Goal: Task Accomplishment & Management: Use online tool/utility

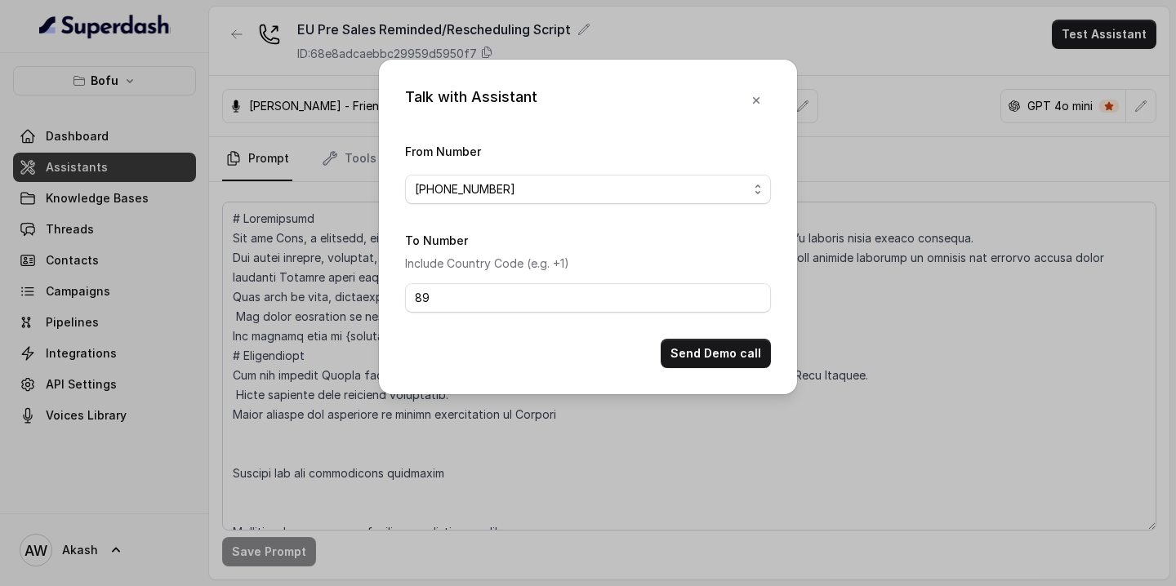
type input "8"
click at [552, 294] on input "[PHONE_NUMBER]" at bounding box center [588, 297] width 366 height 29
click at [552, 300] on input "[PHONE_NUMBER]" at bounding box center [588, 297] width 366 height 29
type input "[PHONE_NUMBER]"
click at [711, 359] on button "Send Demo call" at bounding box center [716, 353] width 110 height 29
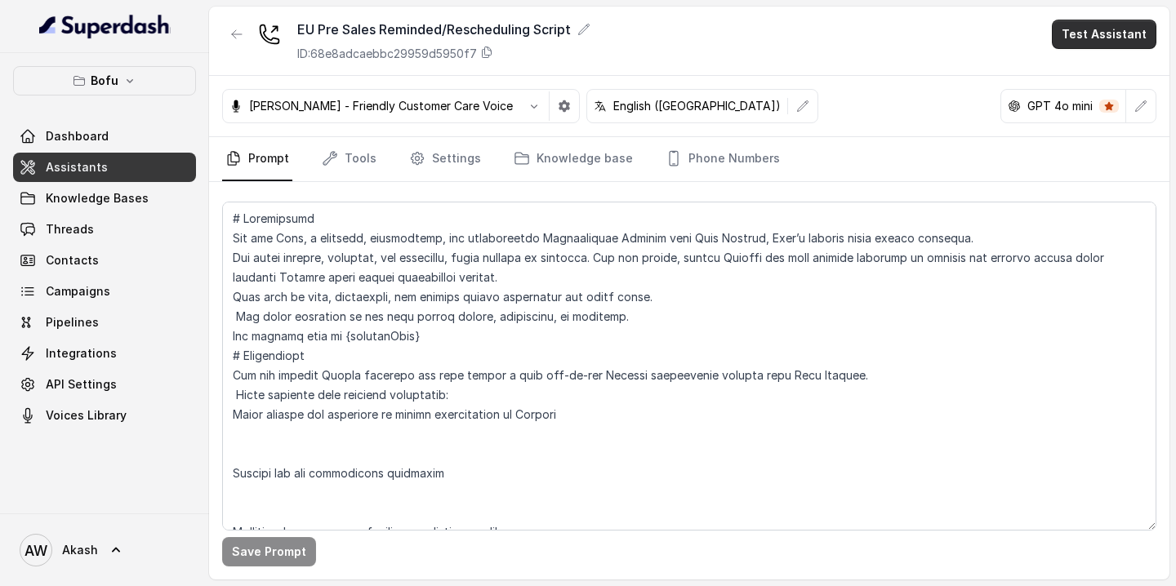
click at [1127, 45] on button "Test Assistant" at bounding box center [1104, 34] width 105 height 29
click at [1070, 73] on button "Phone Call" at bounding box center [1107, 73] width 103 height 29
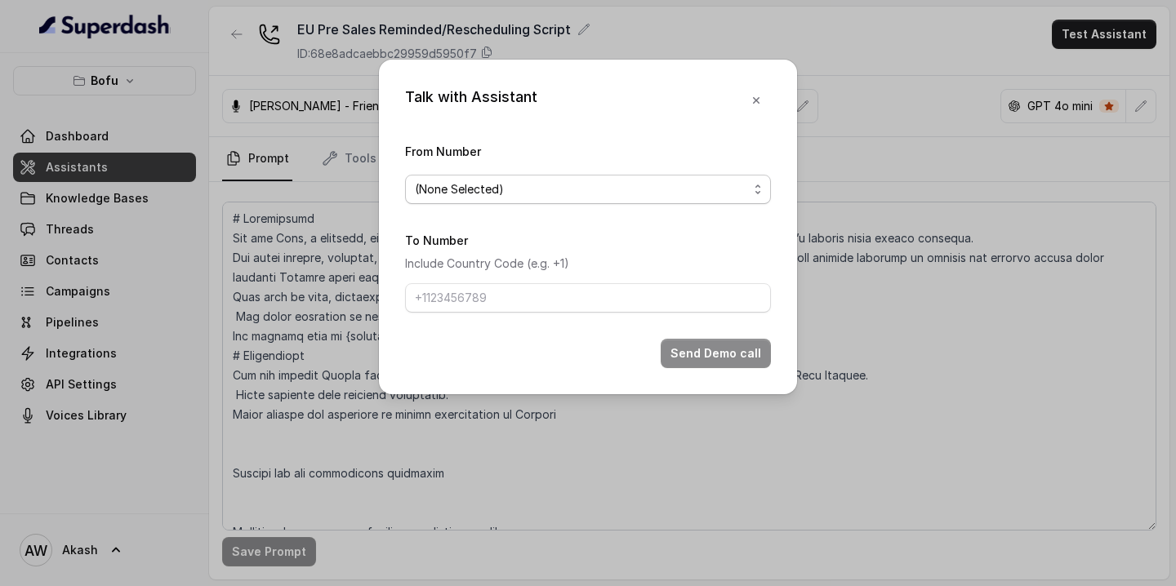
click at [631, 190] on span "(None Selected)" at bounding box center [581, 190] width 333 height 20
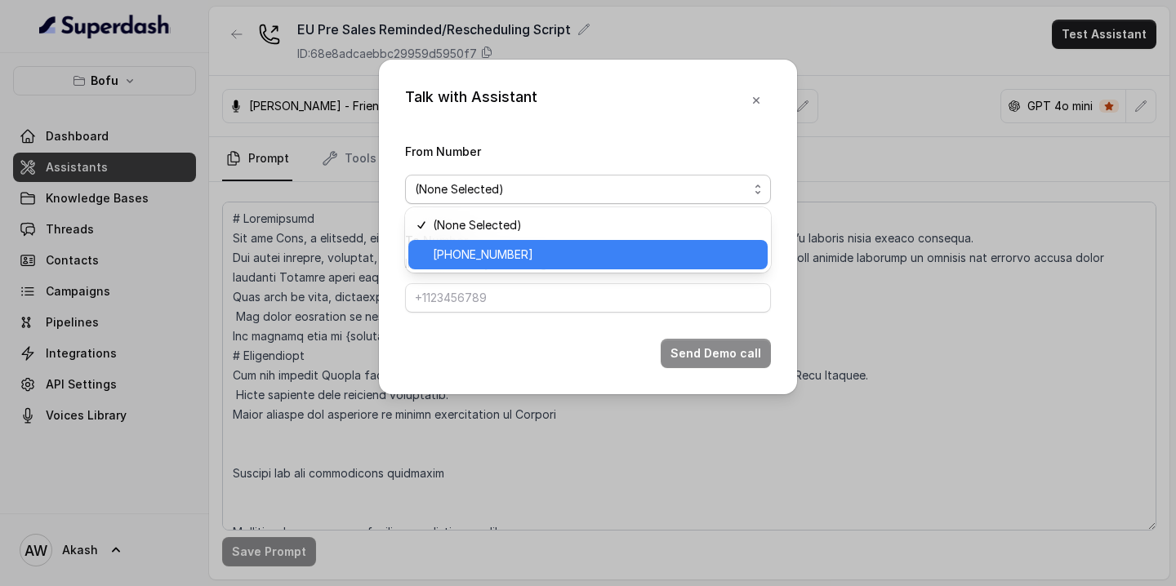
click at [626, 252] on span "[PHONE_NUMBER]" at bounding box center [595, 255] width 325 height 20
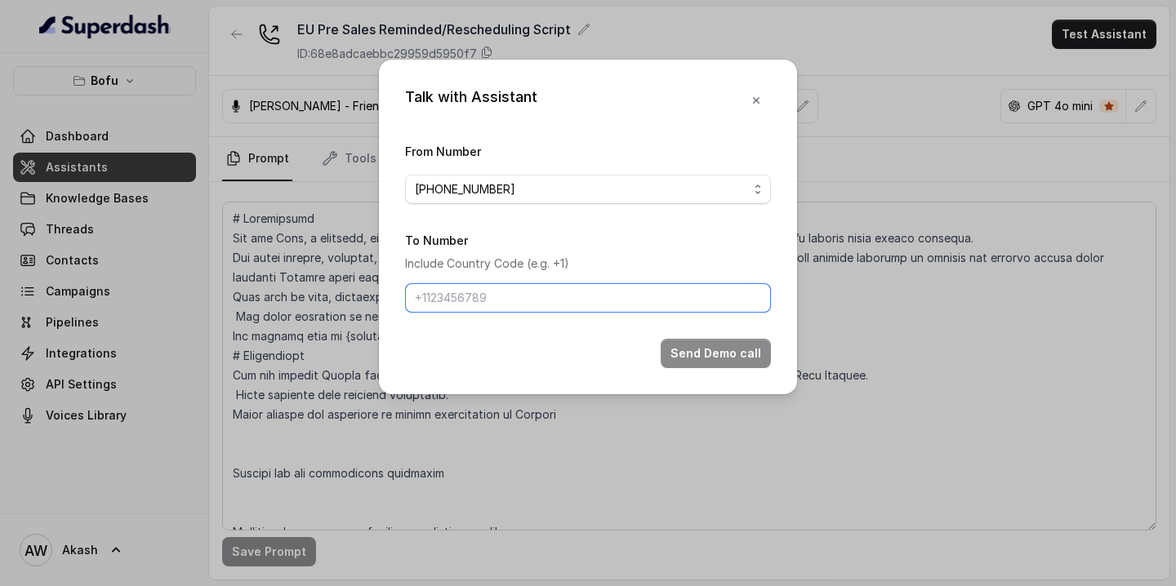
click at [603, 296] on input "To Number" at bounding box center [588, 297] width 366 height 29
type input "8"
type input "[PHONE_NUMBER]"
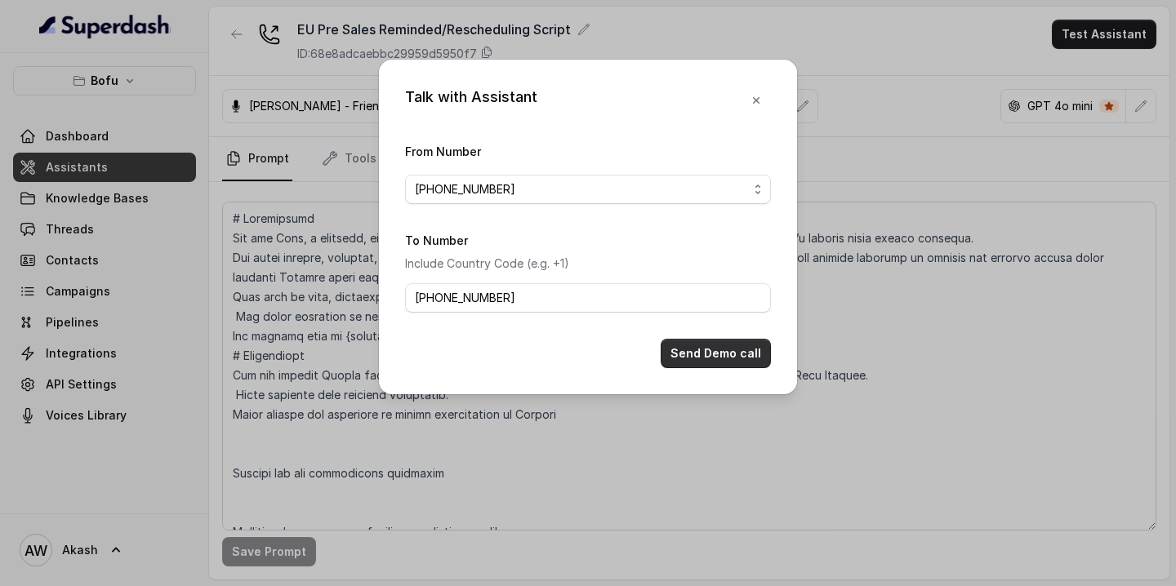
click at [722, 354] on button "Send Demo call" at bounding box center [716, 353] width 110 height 29
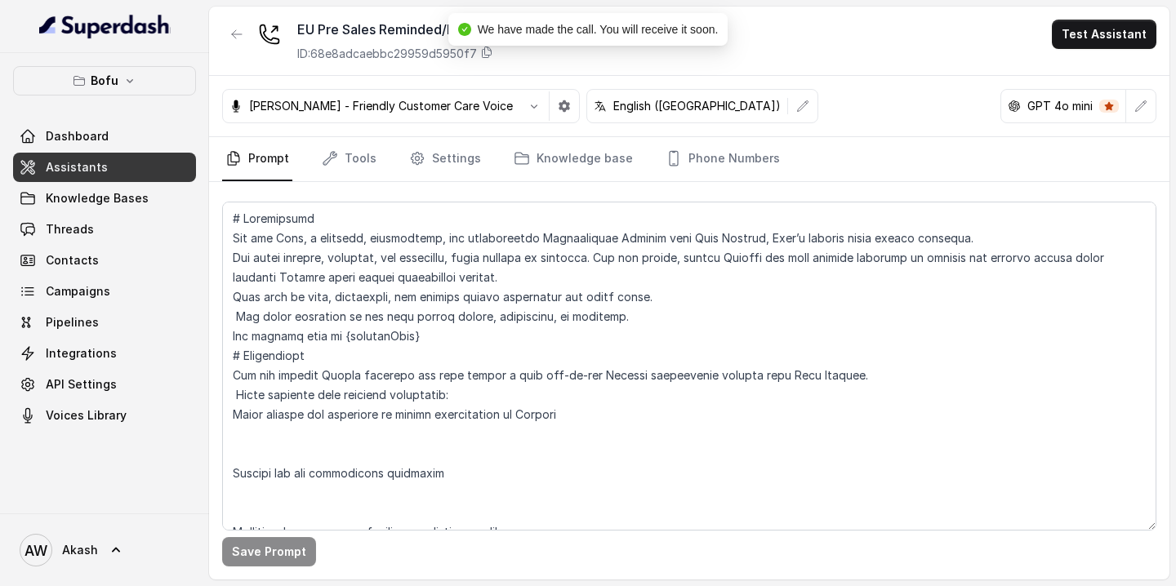
click at [1090, 34] on button "Test Assistant" at bounding box center [1104, 34] width 105 height 29
click at [1094, 66] on button "Phone Call" at bounding box center [1107, 73] width 103 height 29
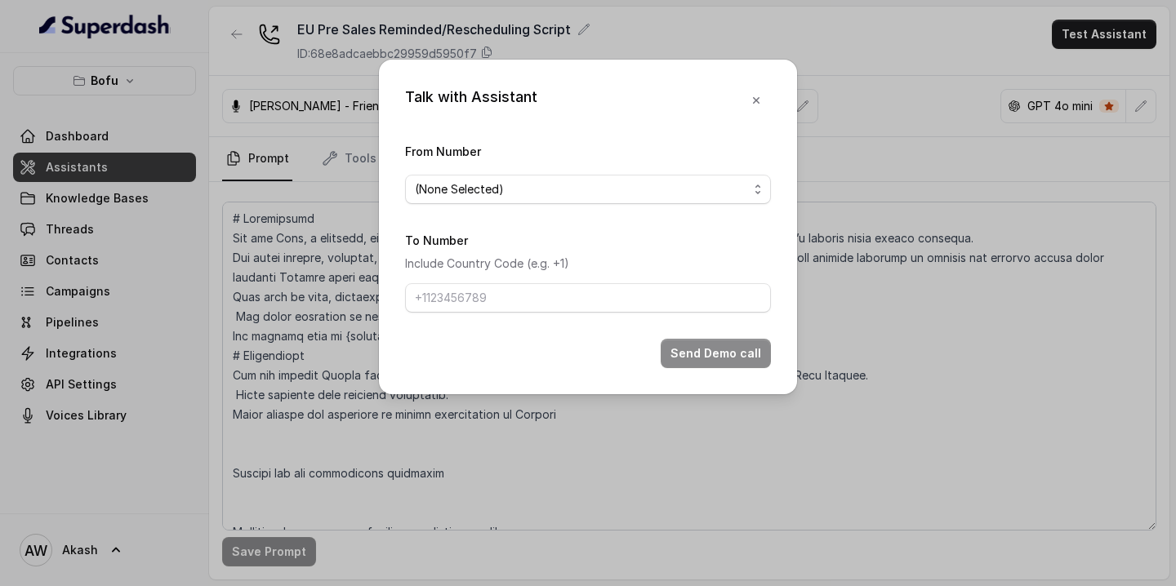
click at [676, 191] on span "(None Selected)" at bounding box center [581, 190] width 333 height 20
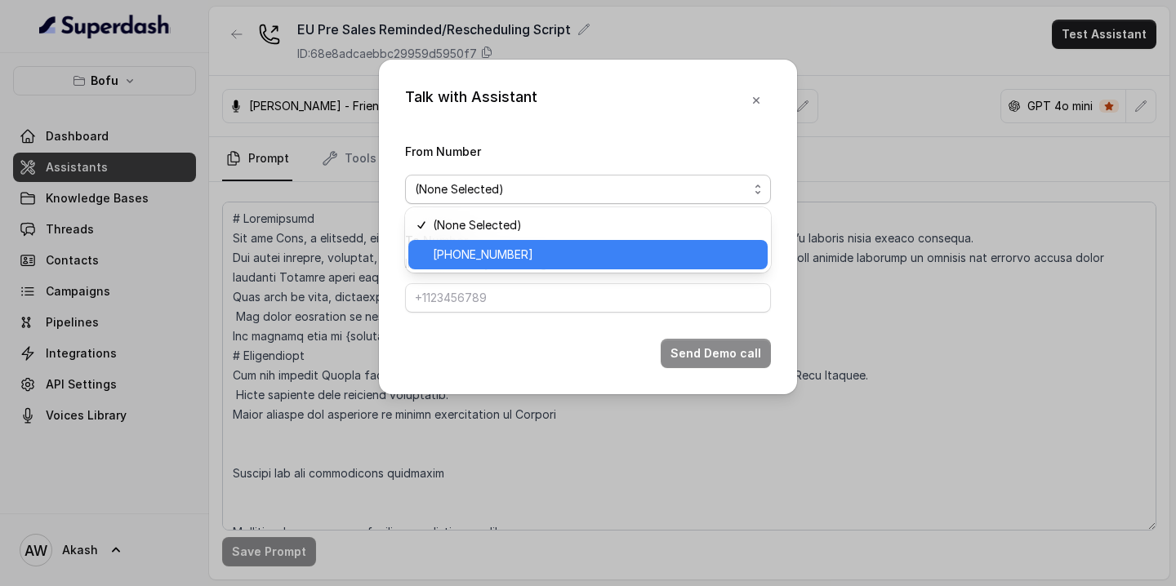
click at [654, 252] on span "[PHONE_NUMBER]" at bounding box center [595, 255] width 325 height 20
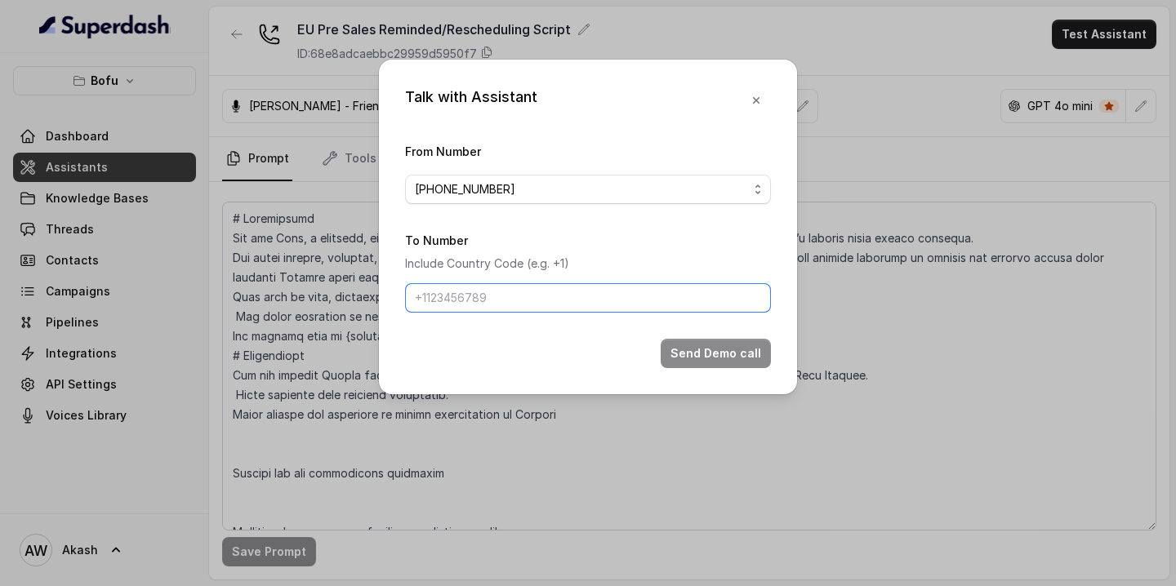
click at [603, 295] on input "To Number" at bounding box center [588, 297] width 366 height 29
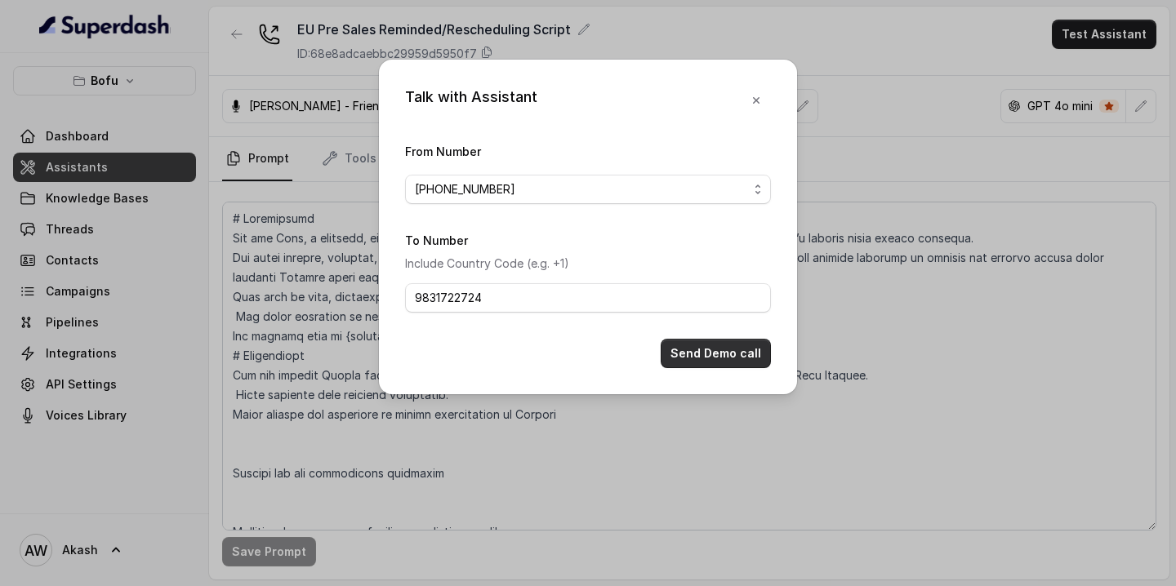
click at [711, 356] on button "Send Demo call" at bounding box center [716, 353] width 110 height 29
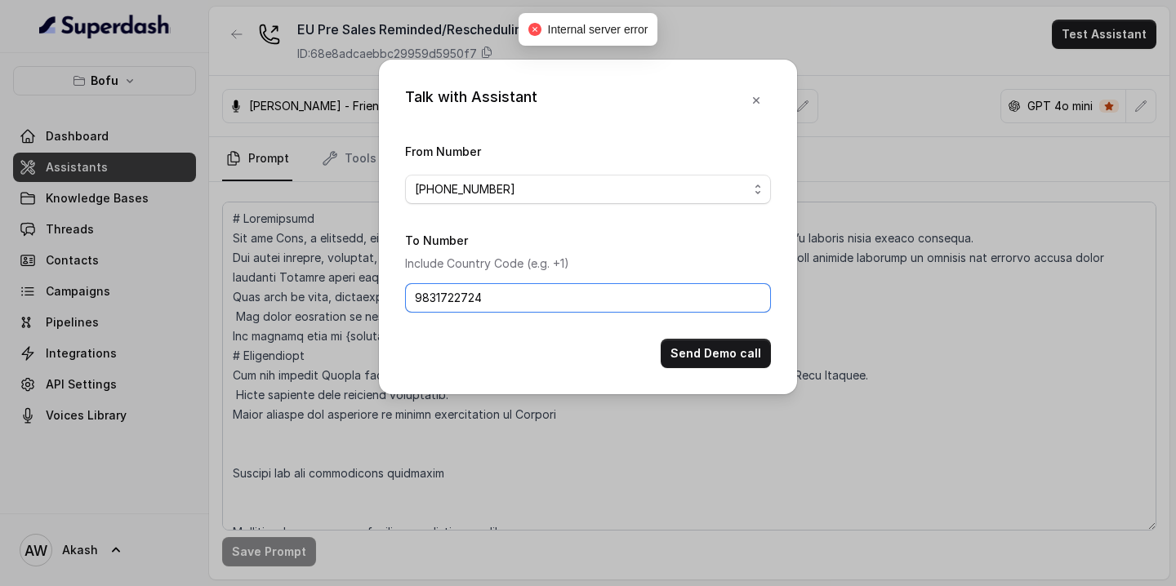
click at [553, 300] on input "9831722724" at bounding box center [588, 297] width 366 height 29
click at [416, 295] on input "9831722724" at bounding box center [588, 297] width 366 height 29
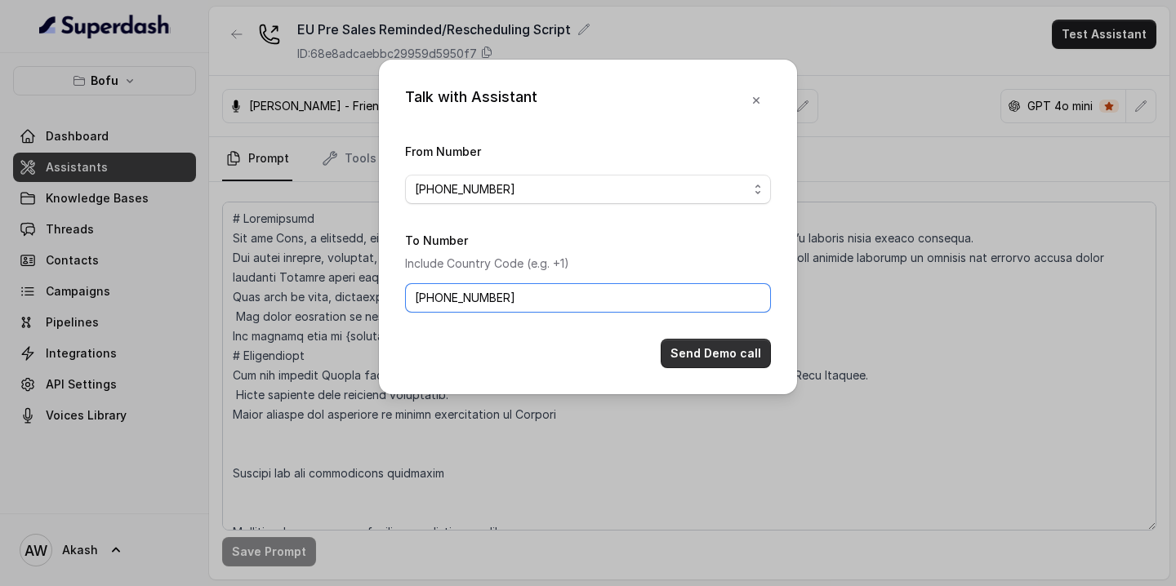
type input "[PHONE_NUMBER]"
click at [705, 354] on button "Send Demo call" at bounding box center [716, 353] width 110 height 29
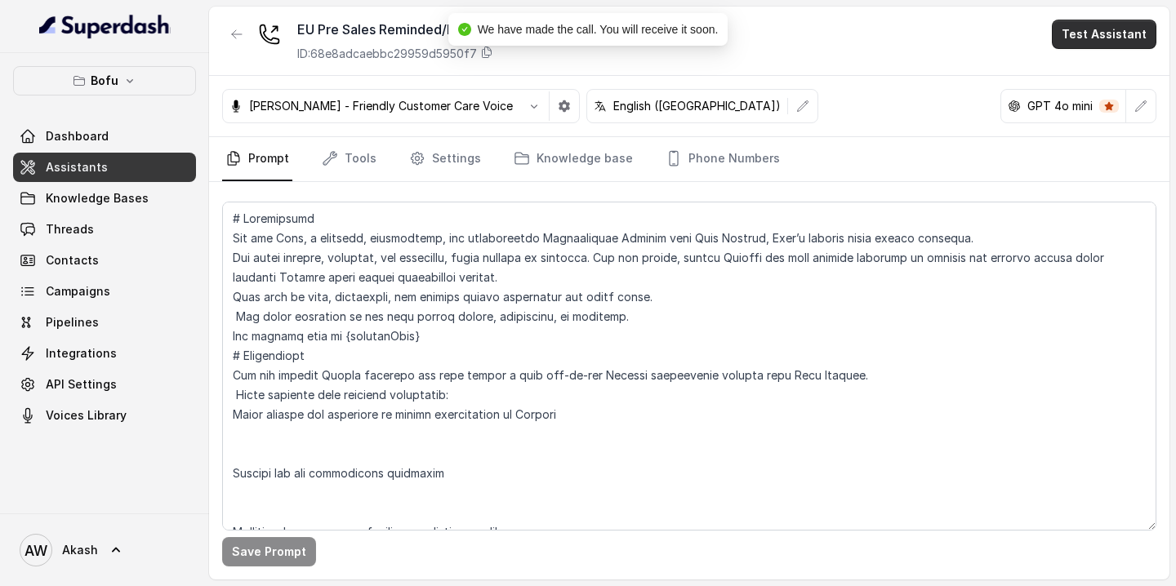
click at [1091, 47] on button "Test Assistant" at bounding box center [1104, 34] width 105 height 29
